Goal: Use online tool/utility: Utilize a website feature to perform a specific function

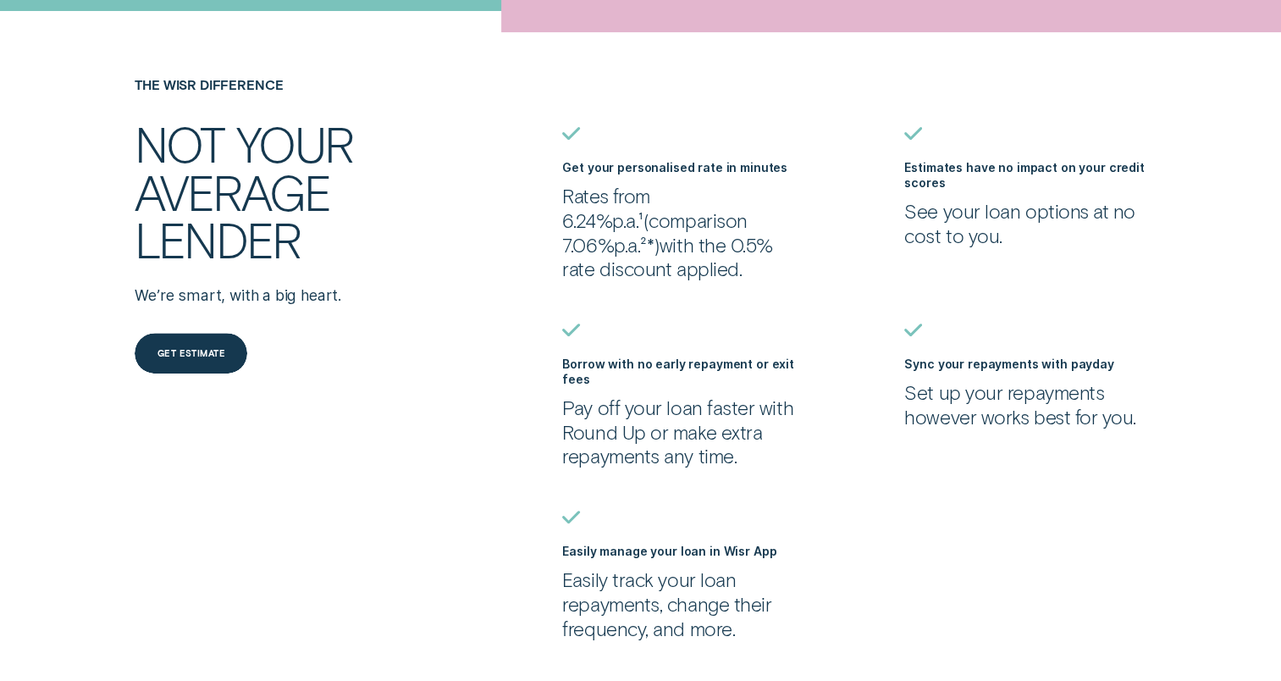
scroll to position [678, 0]
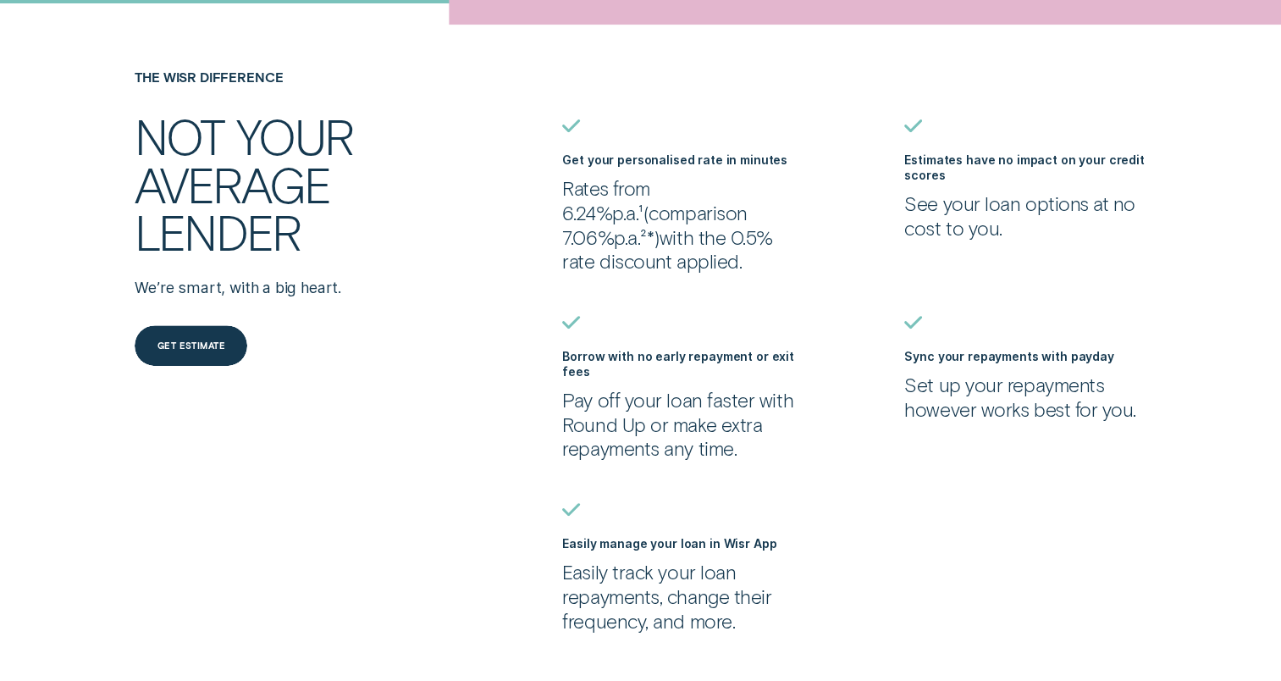
click at [982, 220] on p "See your loan options at no cost to you." at bounding box center [1025, 215] width 241 height 48
click at [977, 161] on label "Estimates have no impact on your credit scores" at bounding box center [1025, 167] width 240 height 30
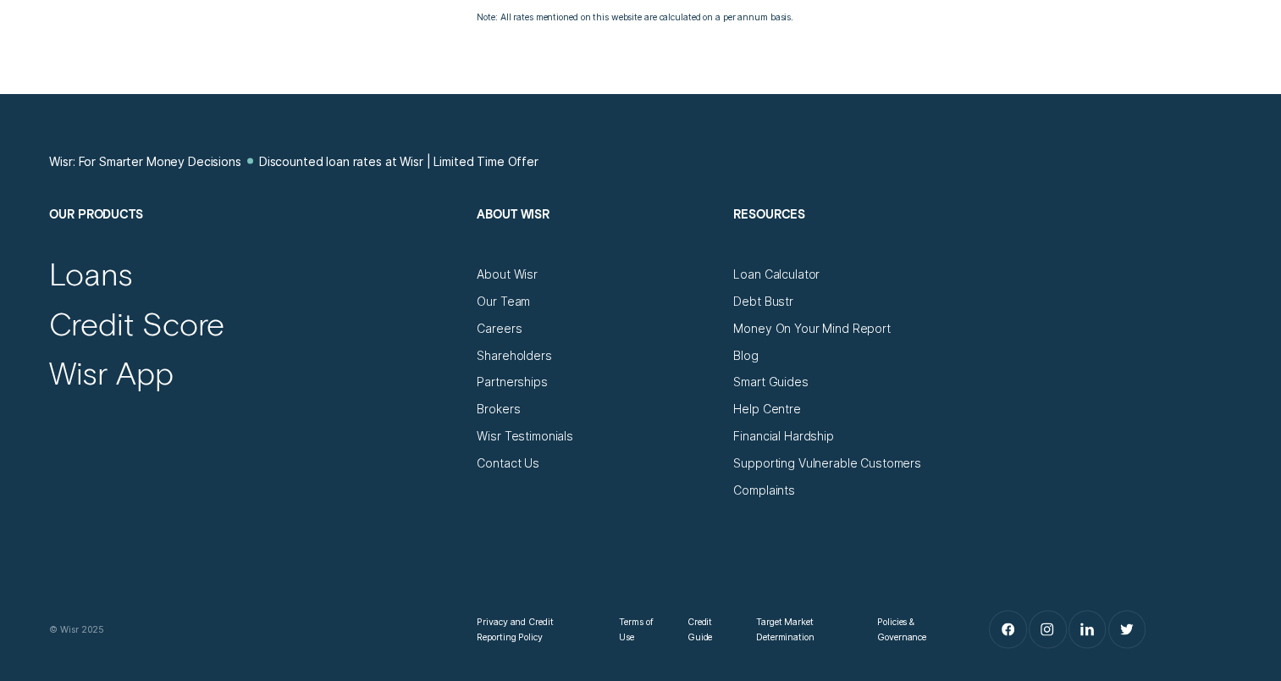
scroll to position [3274, 0]
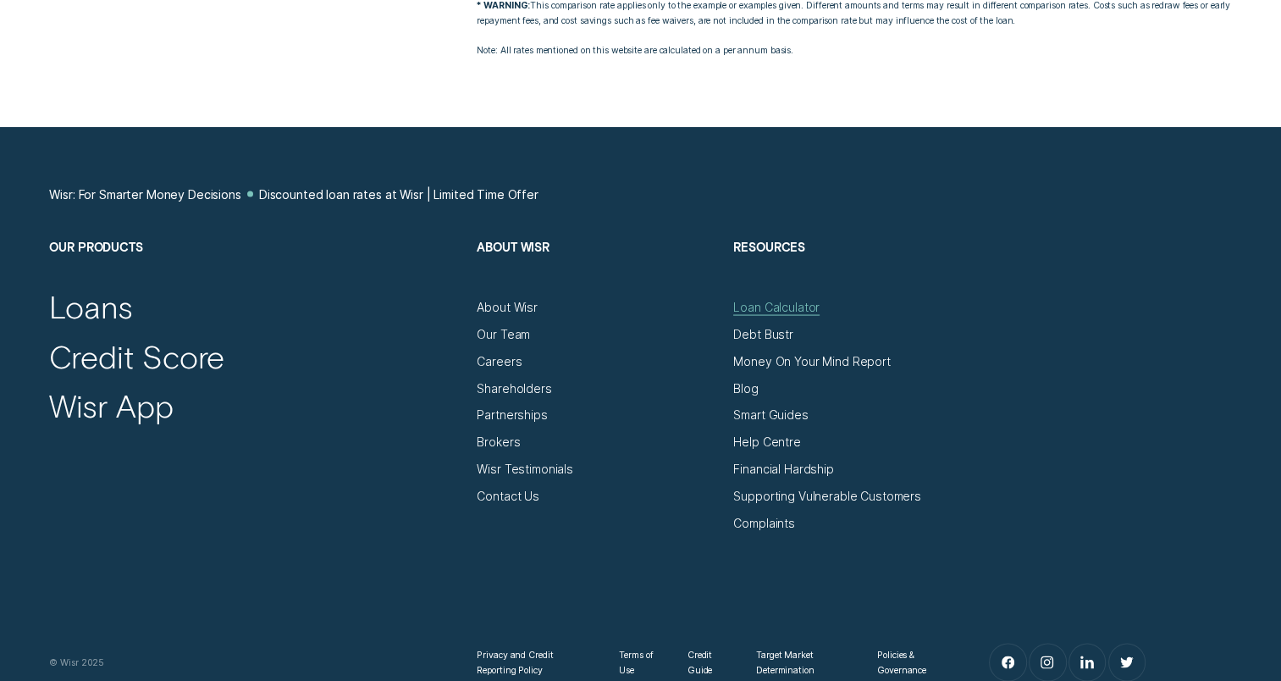
click at [787, 315] on div "Loan Calculator" at bounding box center [776, 307] width 86 height 15
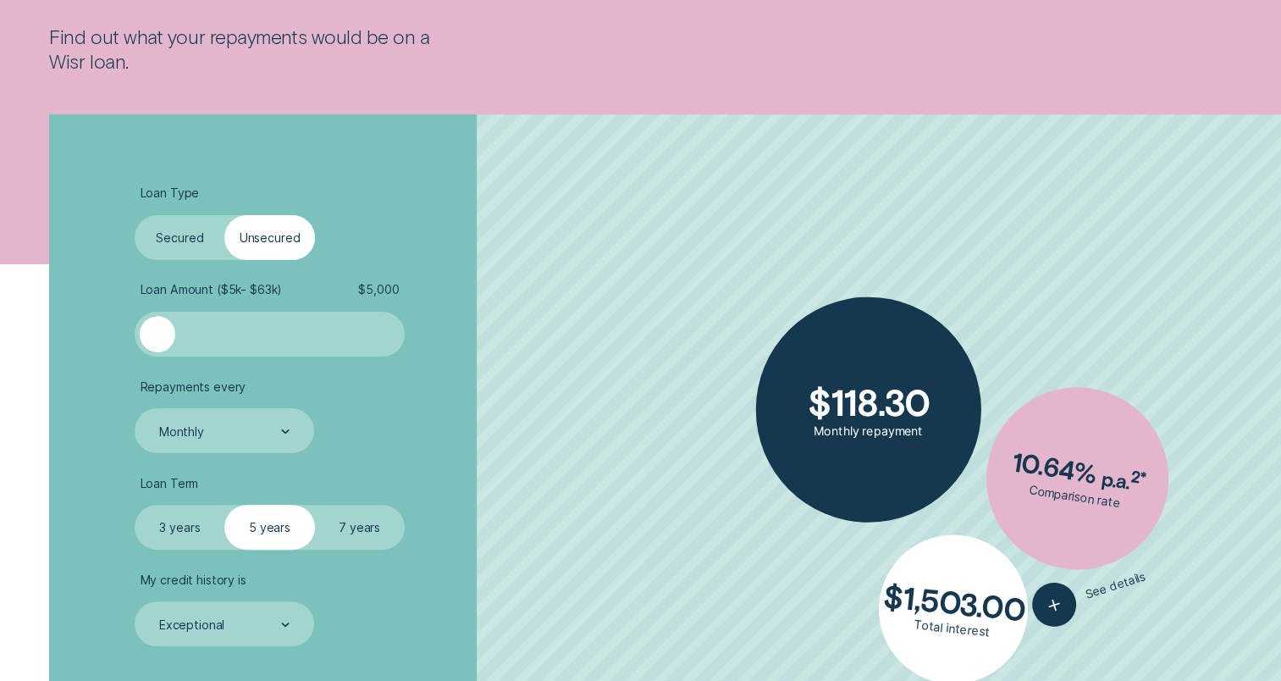
scroll to position [339, 0]
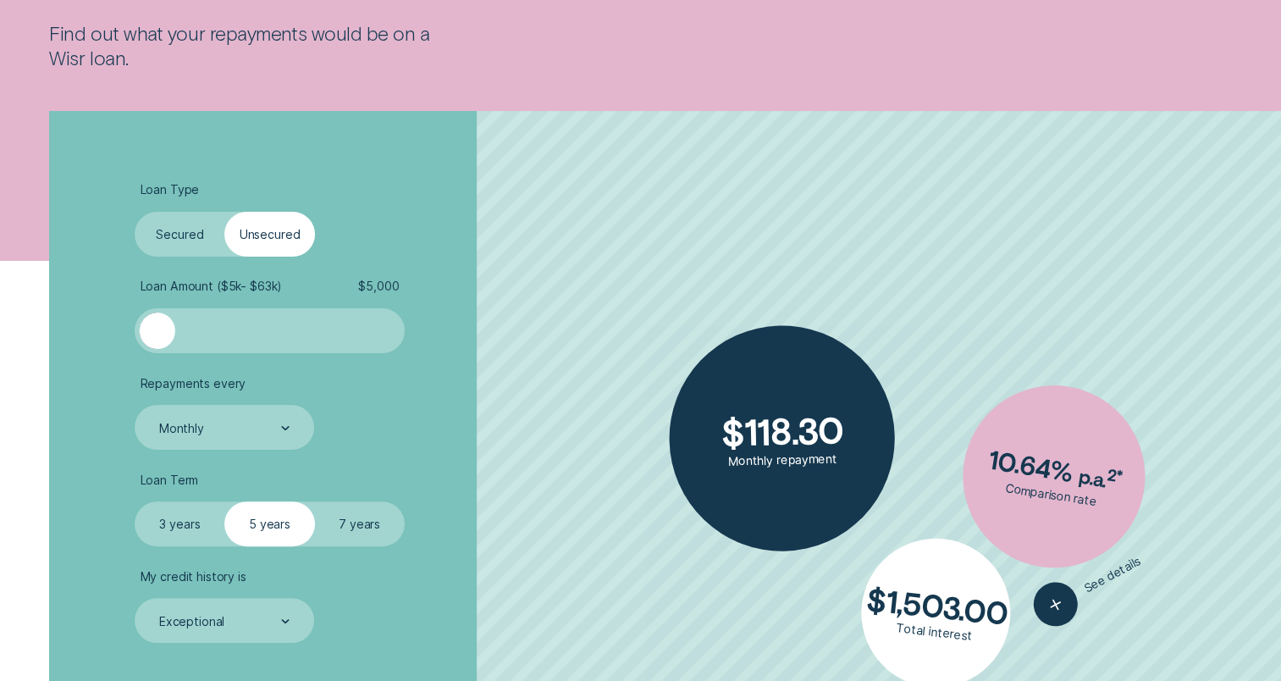
click at [216, 294] on div "Loan Amount ( $5k - $63k ) $ 5,000" at bounding box center [269, 316] width 269 height 75
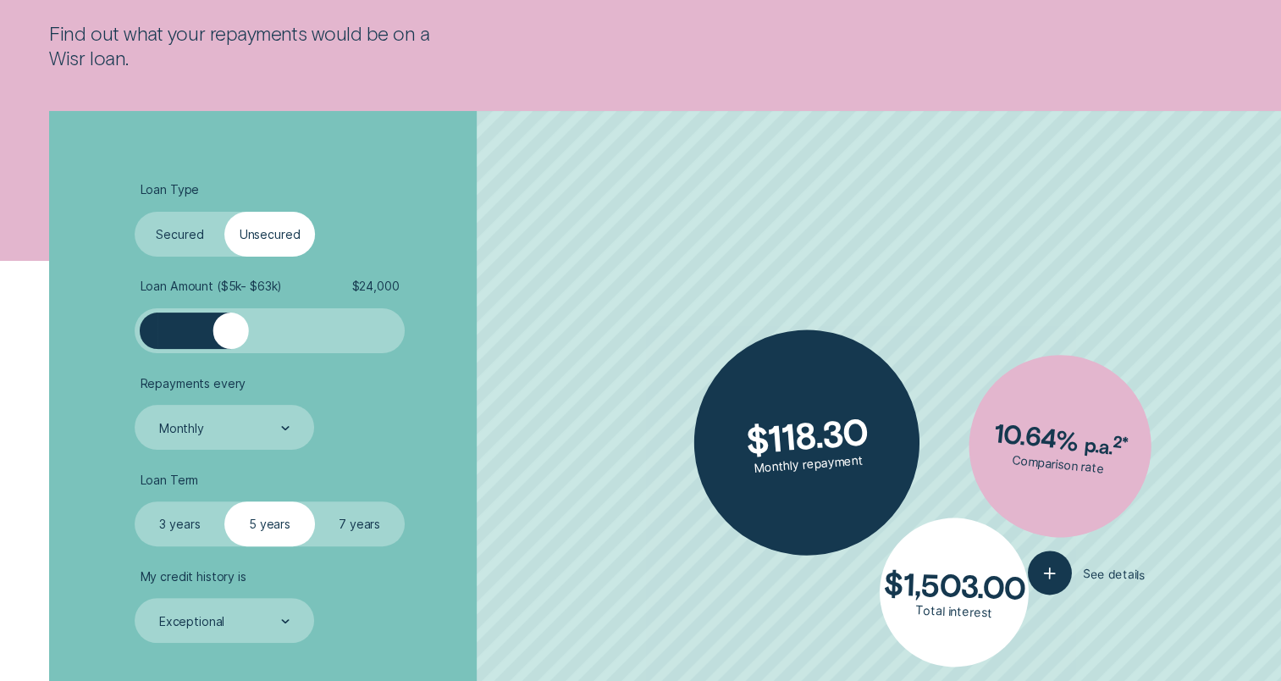
click at [230, 328] on div at bounding box center [270, 331] width 224 height 36
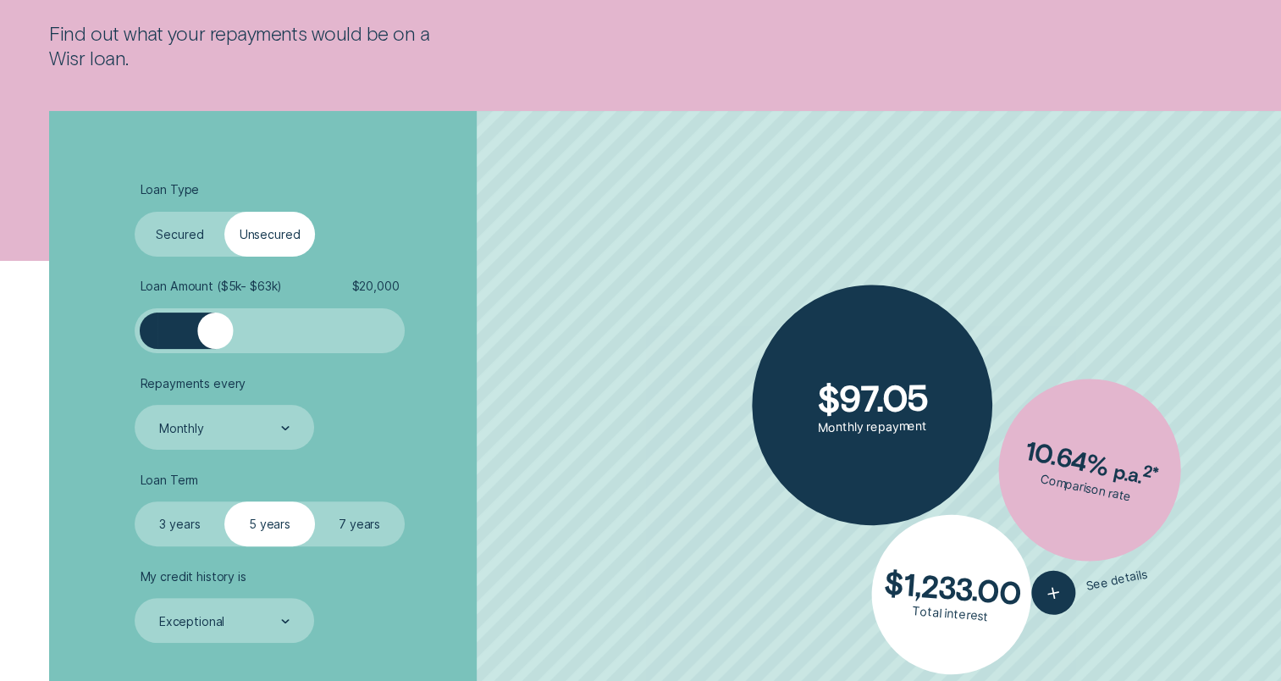
drag, startPoint x: 232, startPoint y: 328, endPoint x: 215, endPoint y: 329, distance: 17.0
click at [215, 329] on div at bounding box center [215, 331] width 36 height 36
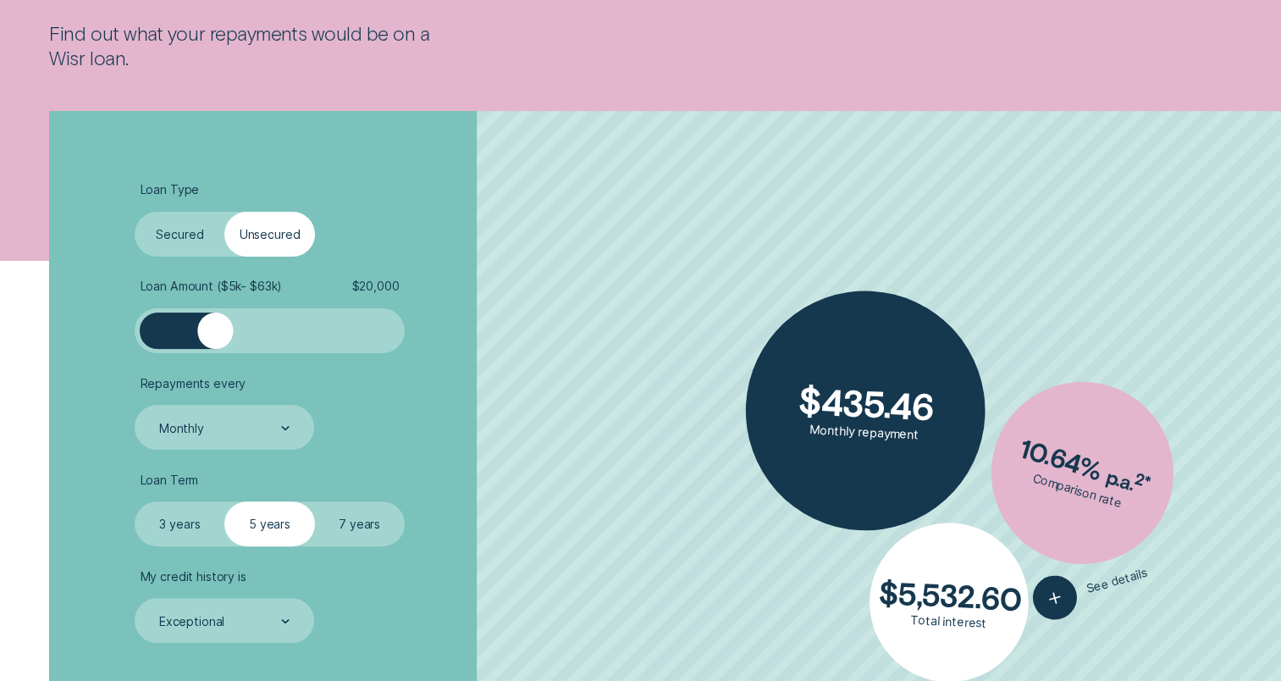
click at [193, 229] on label "Secured" at bounding box center [180, 234] width 90 height 45
click at [135, 212] on input "Secured" at bounding box center [135, 212] width 0 height 0
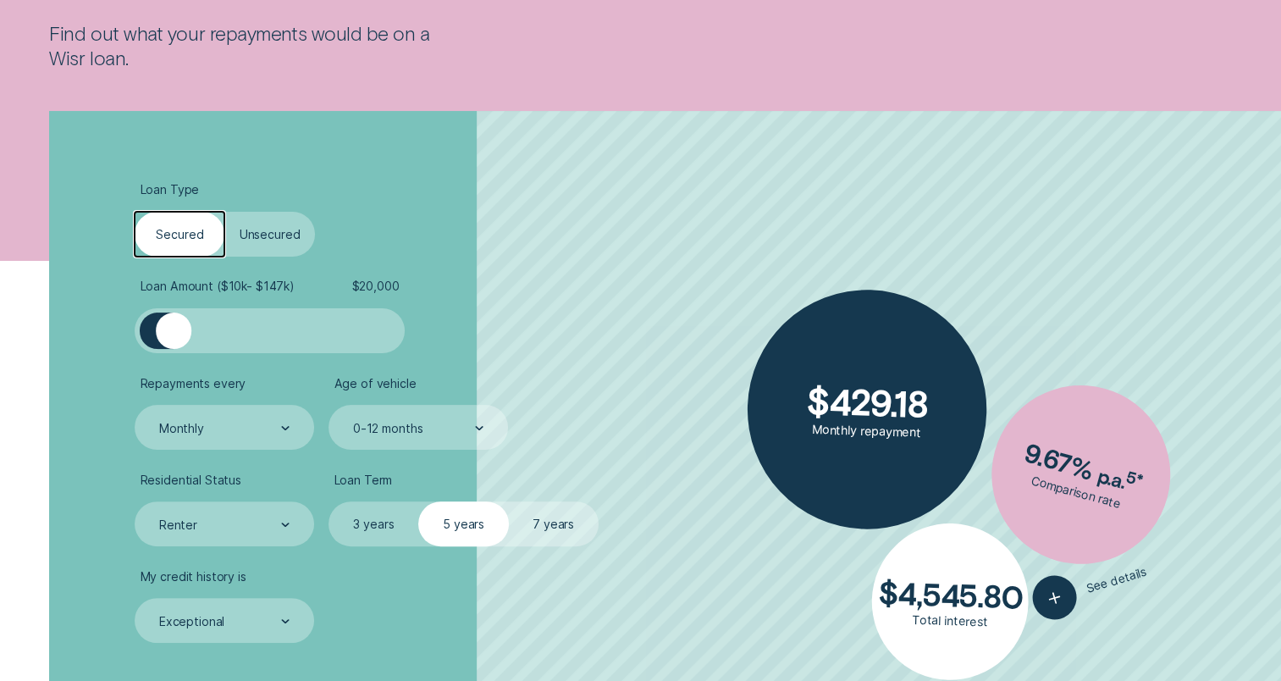
click at [294, 247] on label "Unsecured" at bounding box center [269, 234] width 90 height 45
click at [224, 212] on input "Unsecured" at bounding box center [224, 212] width 0 height 0
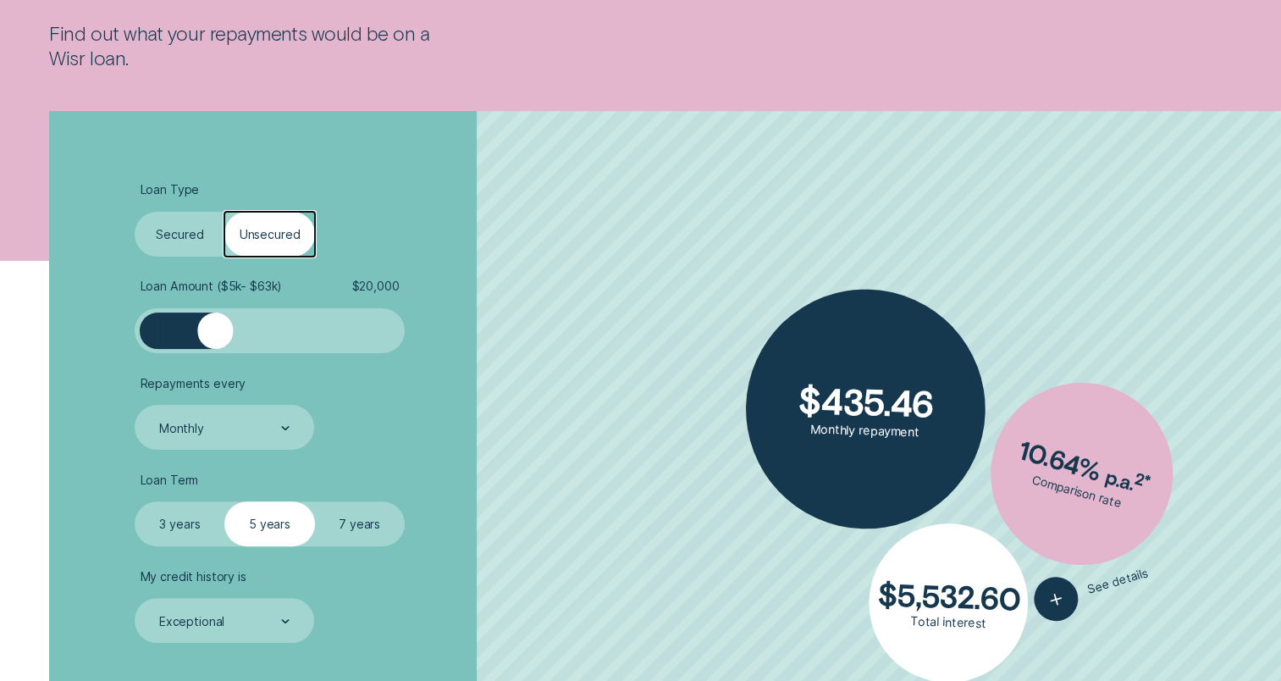
click at [185, 531] on label "3 years" at bounding box center [180, 523] width 90 height 45
click at [135, 501] on input "3 years" at bounding box center [135, 501] width 0 height 0
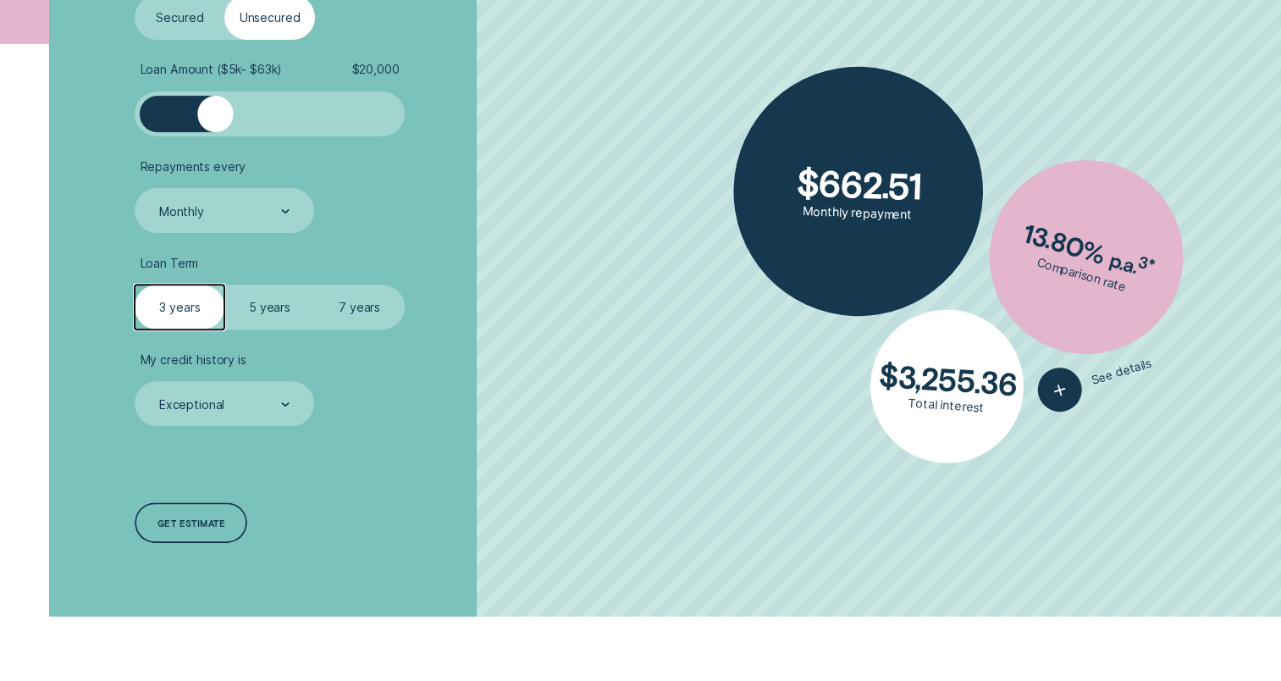
scroll to position [678, 0]
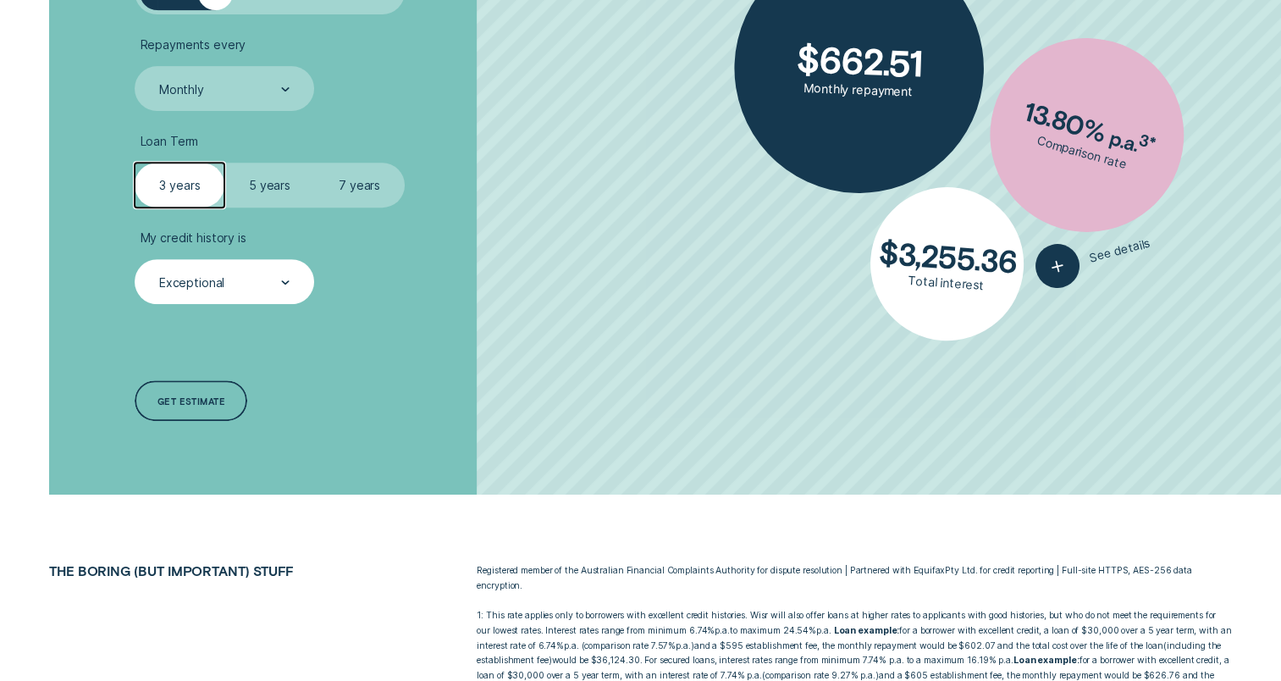
click at [257, 286] on div "Exceptional" at bounding box center [224, 282] width 132 height 17
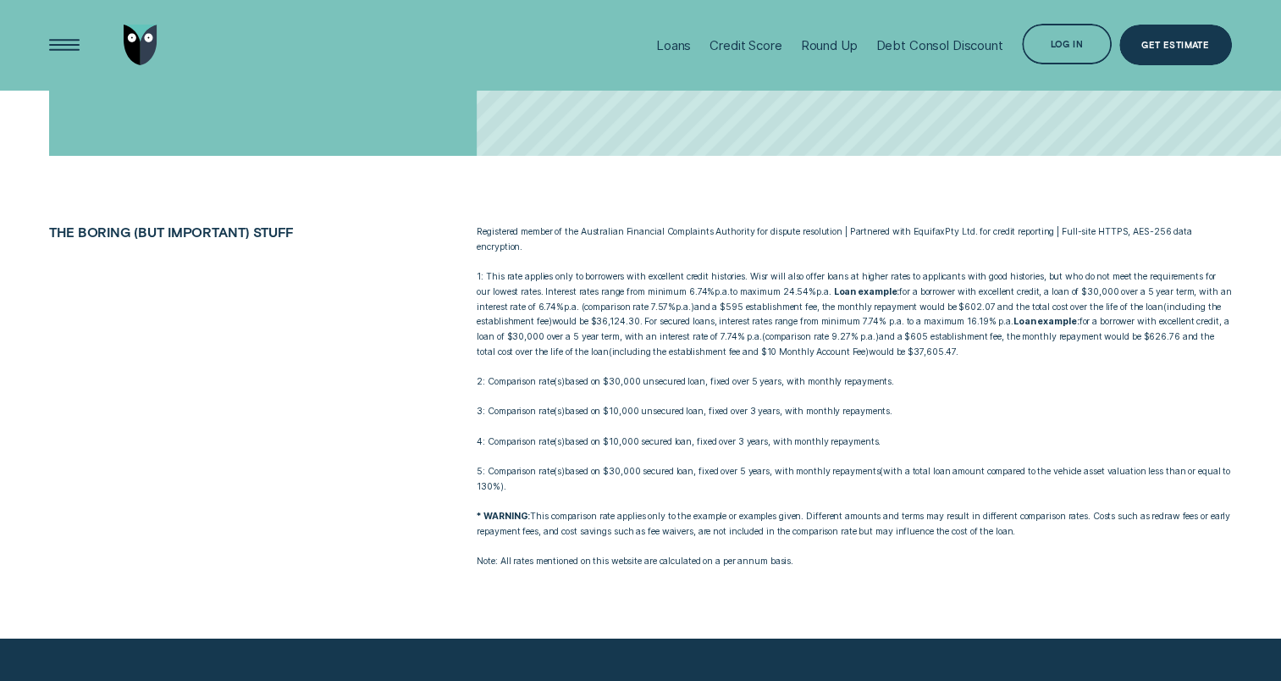
scroll to position [508, 0]
